Goal: Obtain resource: Obtain resource

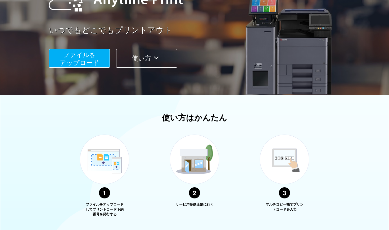
scroll to position [75, 0]
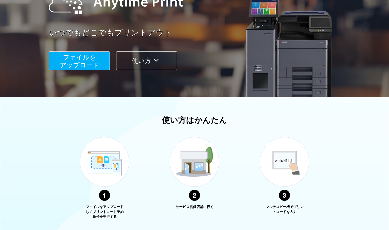
click at [84, 64] on span "ファイルを ​​アップロード" at bounding box center [79, 60] width 39 height 15
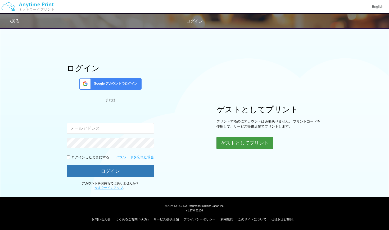
click at [232, 143] on button "ゲストとしてプリント" at bounding box center [245, 143] width 57 height 12
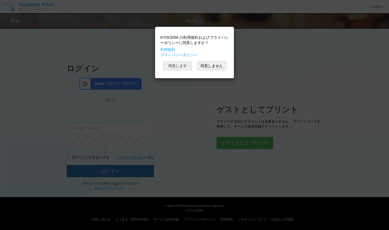
click at [179, 67] on button "同意します" at bounding box center [177, 65] width 29 height 9
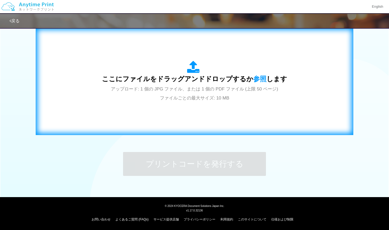
scroll to position [173, 0]
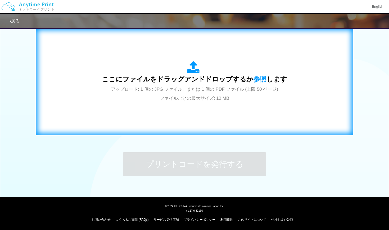
click at [101, 100] on div "ここにファイルをドラッグアンドドロップするか 参照 します アップロード: 1 個の JPG ファイル、または 1 個の PDF ファイル (上限 50 ペー…" at bounding box center [194, 82] width 307 height 96
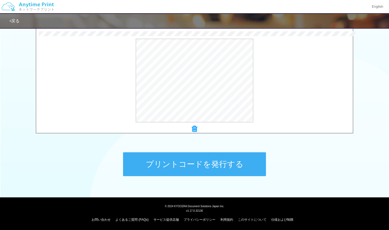
click at [234, 161] on button "プリントコードを発行する" at bounding box center [194, 164] width 143 height 24
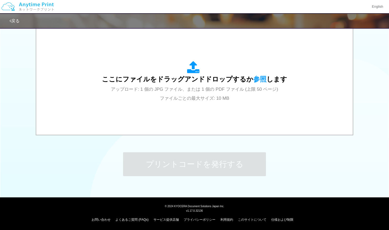
scroll to position [0, 0]
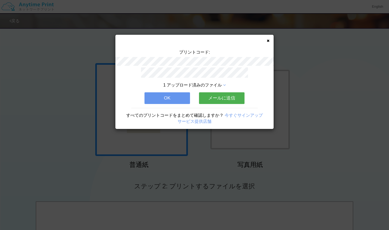
click at [219, 84] on span "1 アップロード済みのファイル" at bounding box center [192, 85] width 59 height 5
click at [224, 83] on icon at bounding box center [224, 85] width 3 height 4
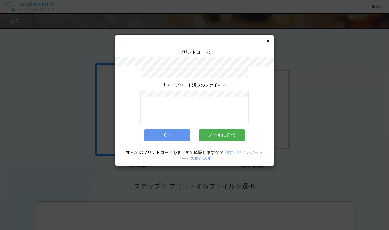
click at [230, 135] on button "メールに送信" at bounding box center [222, 135] width 46 height 12
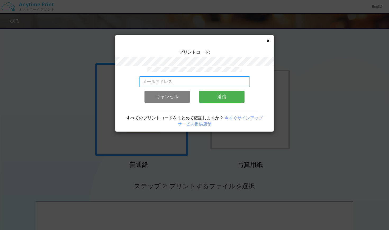
click at [210, 79] on input "email" at bounding box center [194, 81] width 111 height 11
type input "[EMAIL_ADDRESS][DOMAIN_NAME]"
click at [213, 95] on button "送信" at bounding box center [222, 97] width 46 height 12
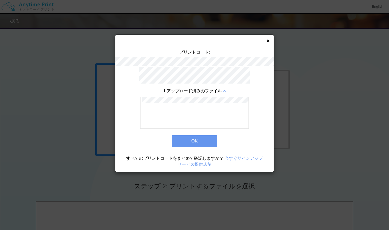
click at [208, 140] on button "OK" at bounding box center [195, 141] width 46 height 12
